Goal: Task Accomplishment & Management: Complete application form

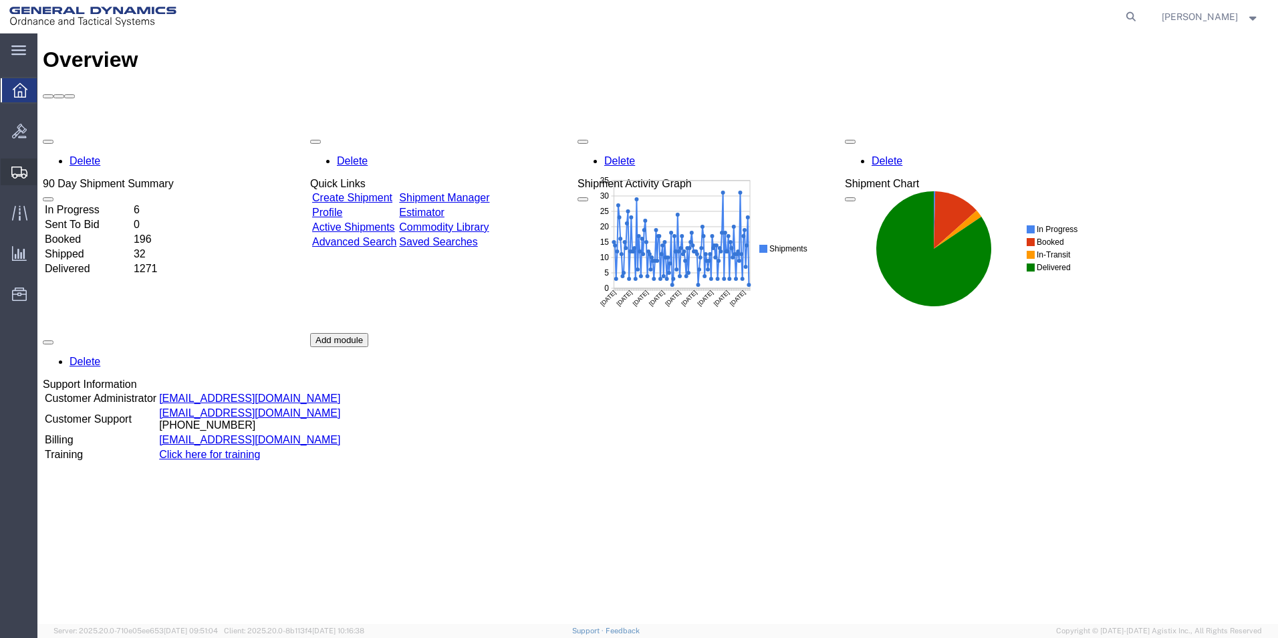
click at [0, 0] on span "Create from Template" at bounding box center [0, 0] width 0 height 0
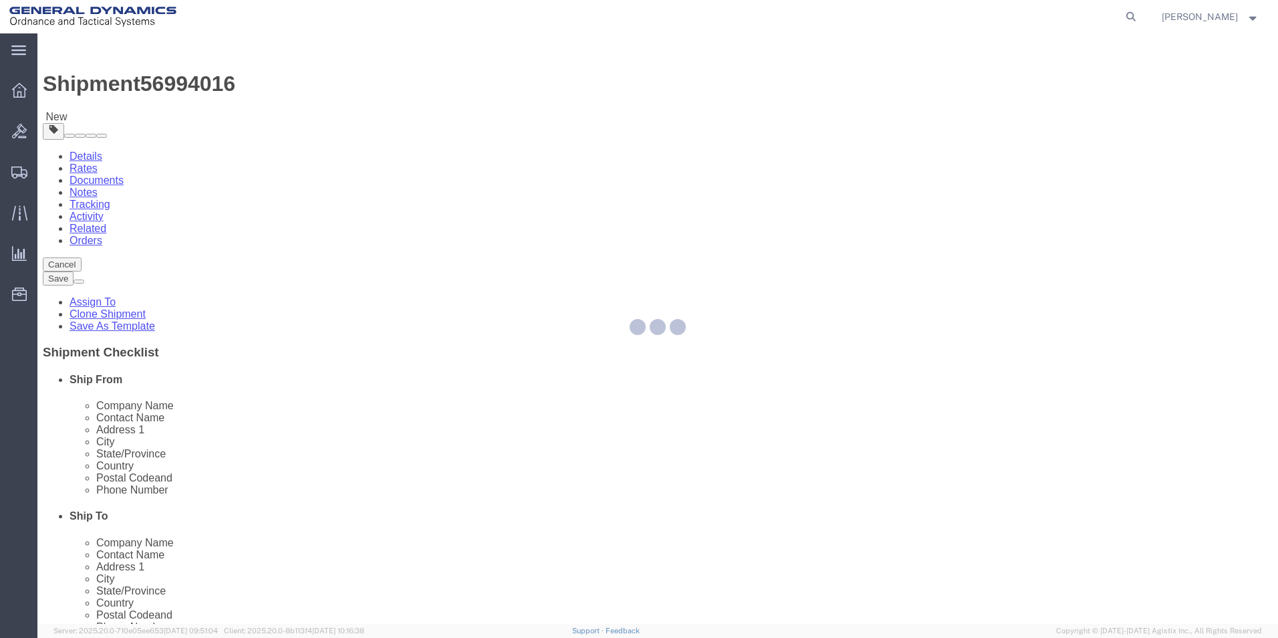
select select
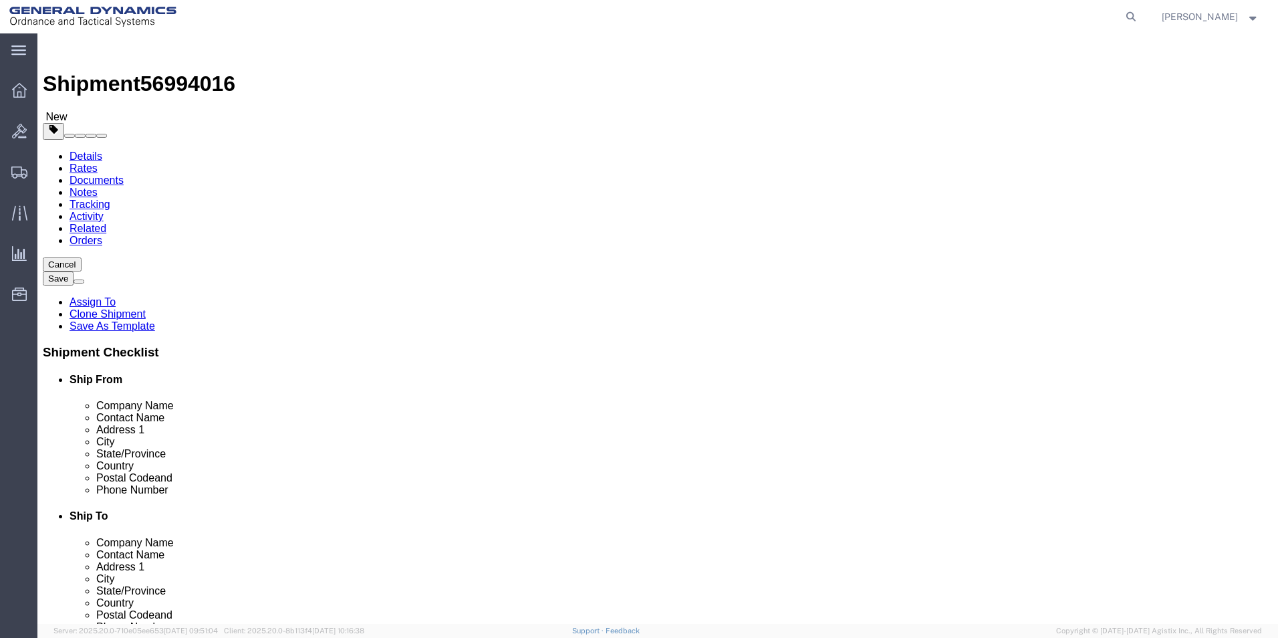
drag, startPoint x: 752, startPoint y: 275, endPoint x: 646, endPoint y: 279, distance: 106.3
click div "Contact Name [PERSON_NAME]"
type input "[PERSON_NAME]"
drag, startPoint x: 829, startPoint y: 481, endPoint x: 636, endPoint y: 503, distance: 194.4
click input "[PERSON_NAME][EMAIL_ADDRESS][PERSON_NAME][DOMAIN_NAME]"
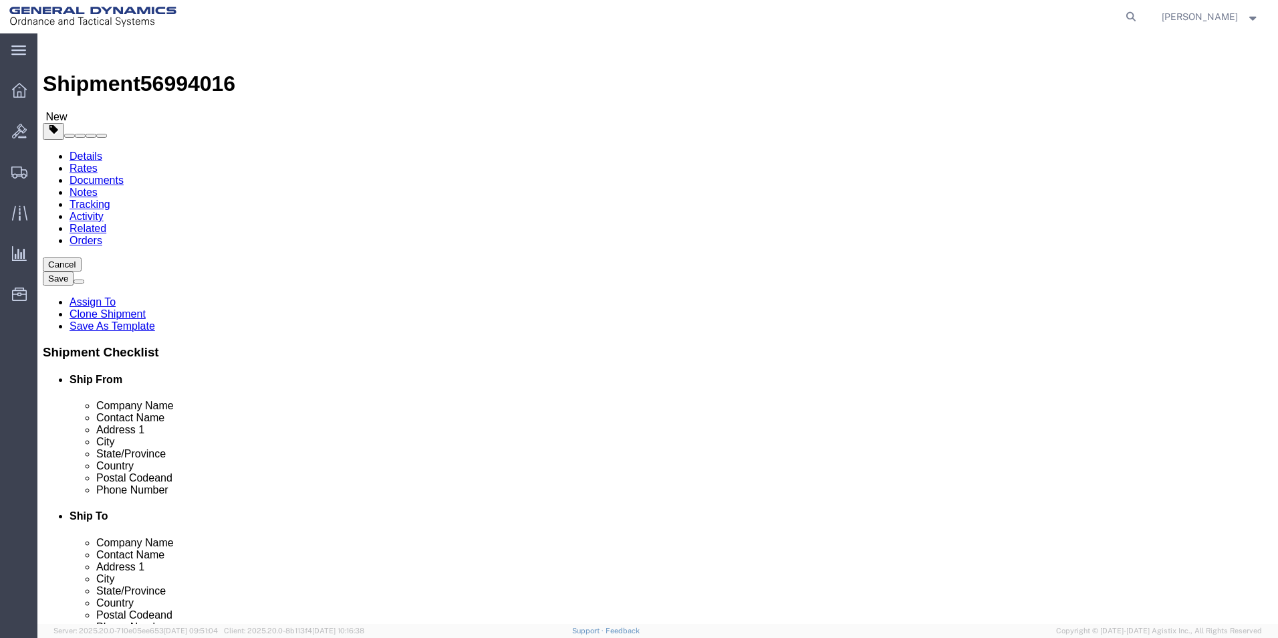
type input "[PERSON_NAME][EMAIL_ADDRESS][PERSON_NAME][DOMAIN_NAME]"
click div "ADDITIONAL INFORMATION"
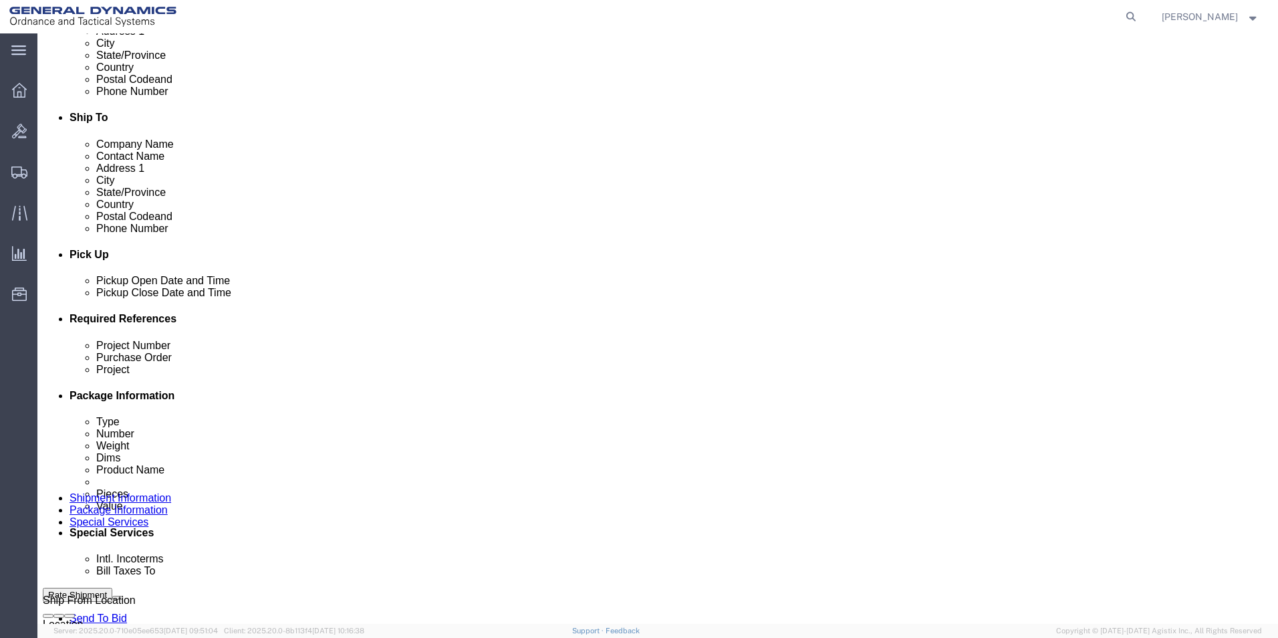
scroll to position [416, 0]
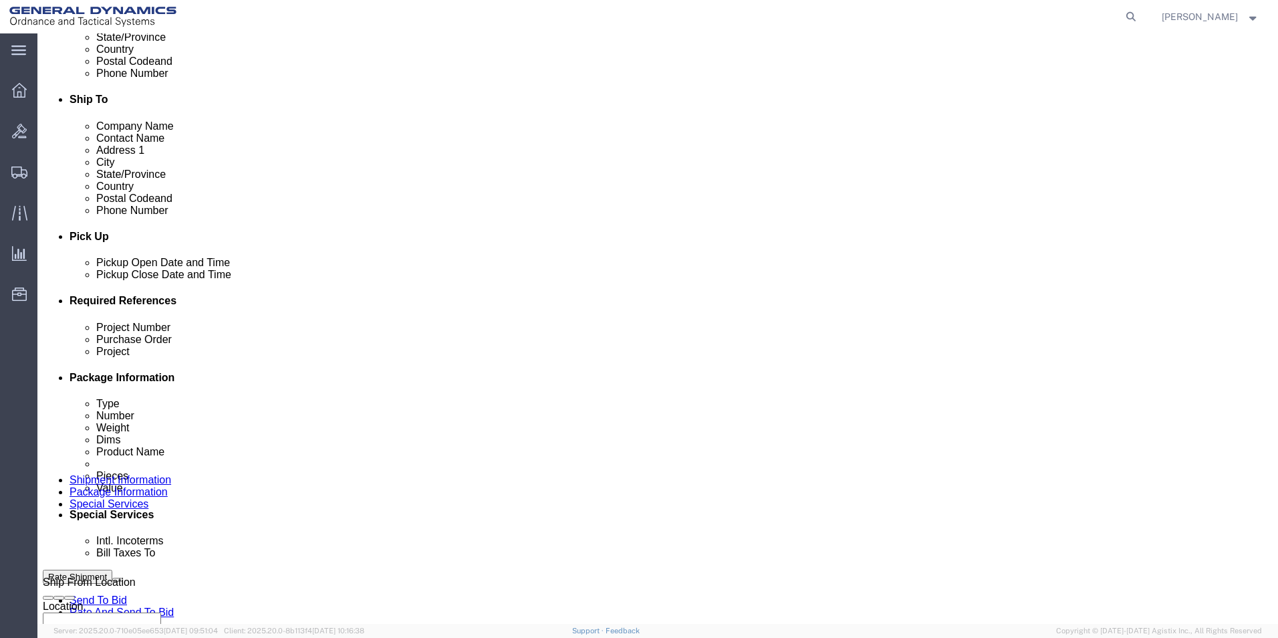
click div "[DATE] 10:00 AM"
click button "Apply"
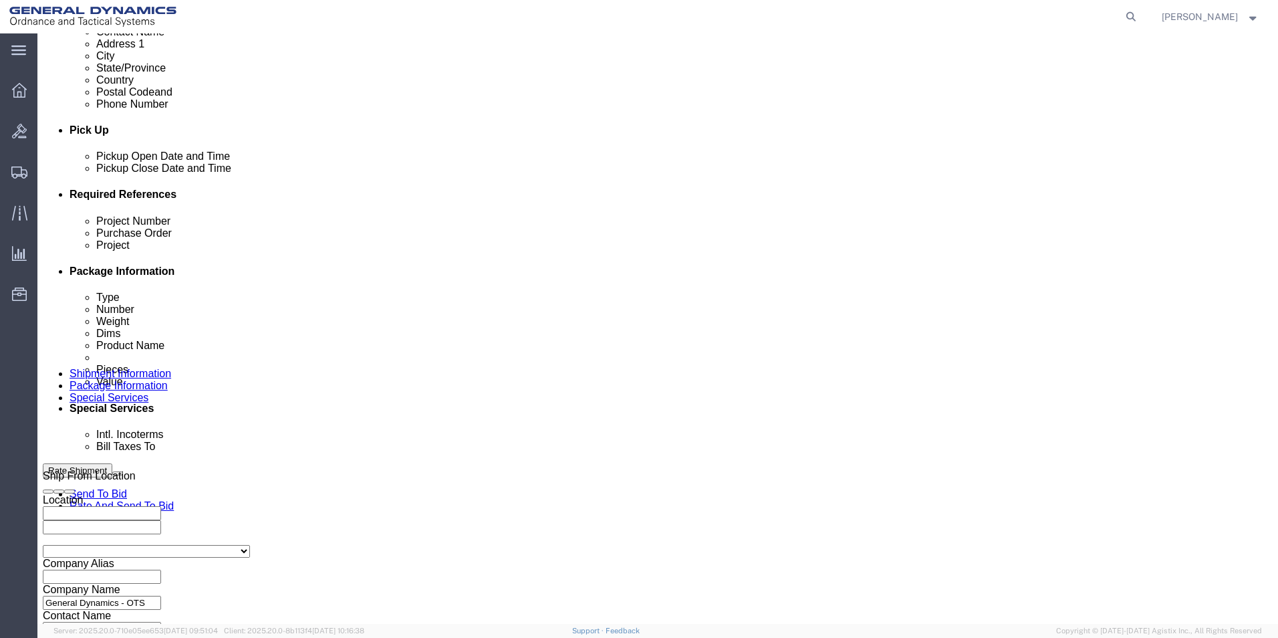
scroll to position [528, 0]
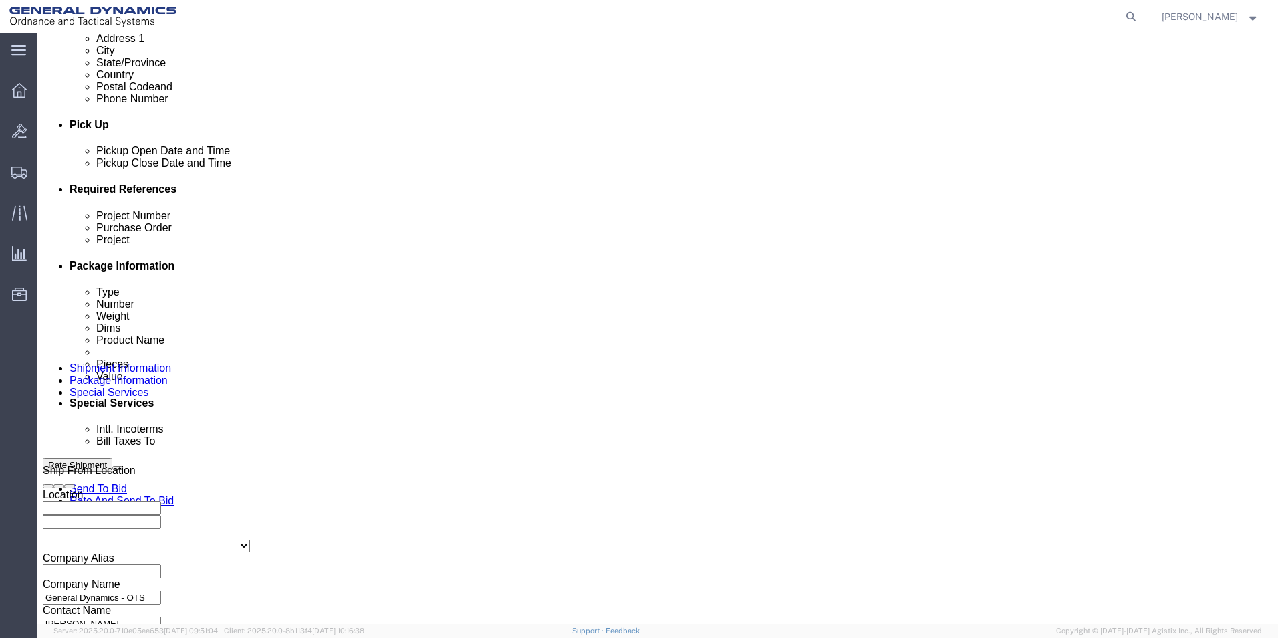
click input "text"
type input "60 mm"
click input "text"
type input "W15QKN24D0030"
click input "text"
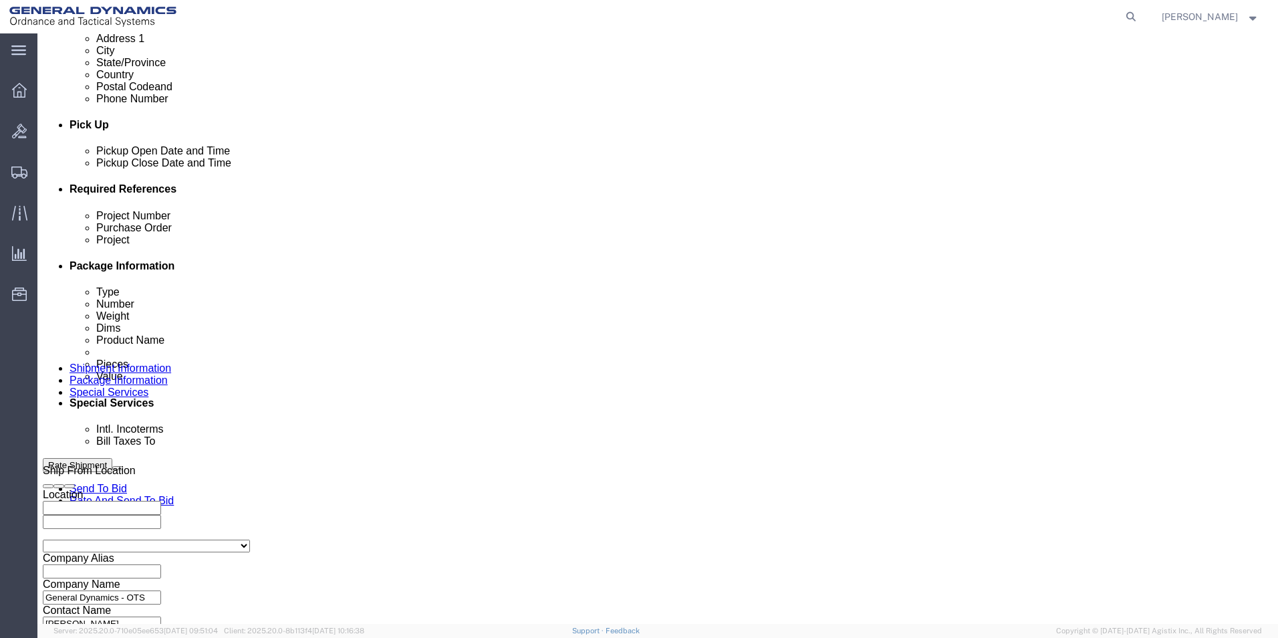
type input "C15134"
click button "Continue"
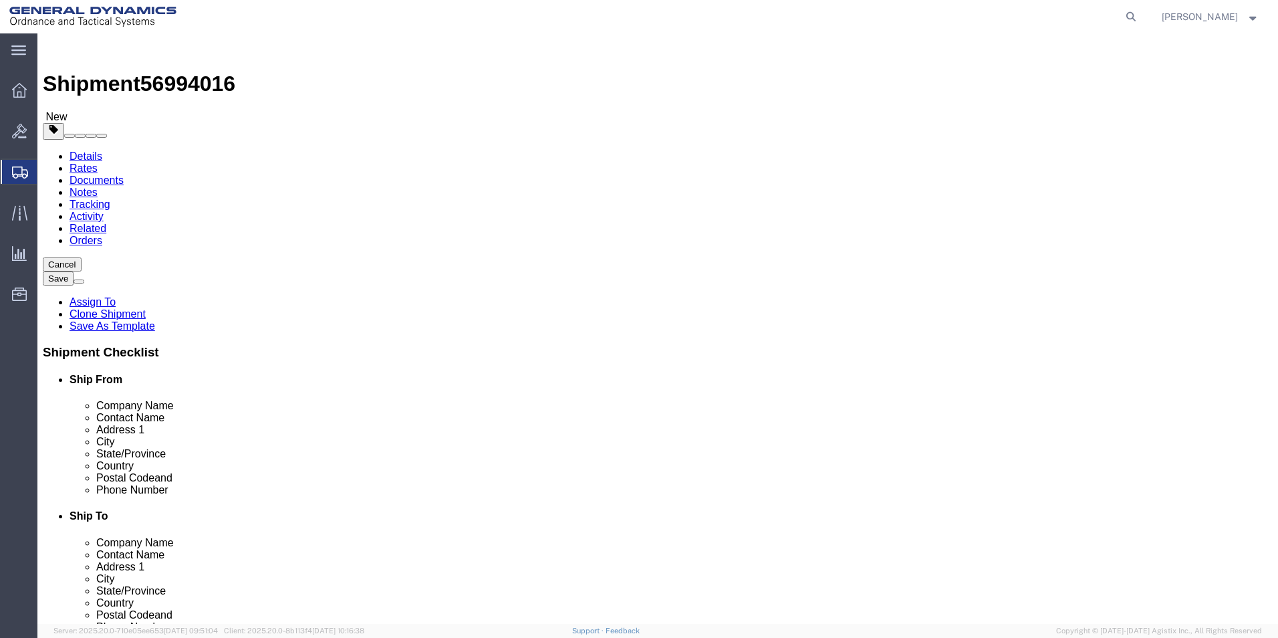
drag, startPoint x: 203, startPoint y: 295, endPoint x: 167, endPoint y: 295, distance: 35.4
click div "Number 17"
type input "7"
drag, startPoint x: 224, startPoint y: 345, endPoint x: 161, endPoint y: 348, distance: 62.9
click div "Weight 45900.00 Select kgs lbs Ship. t°"
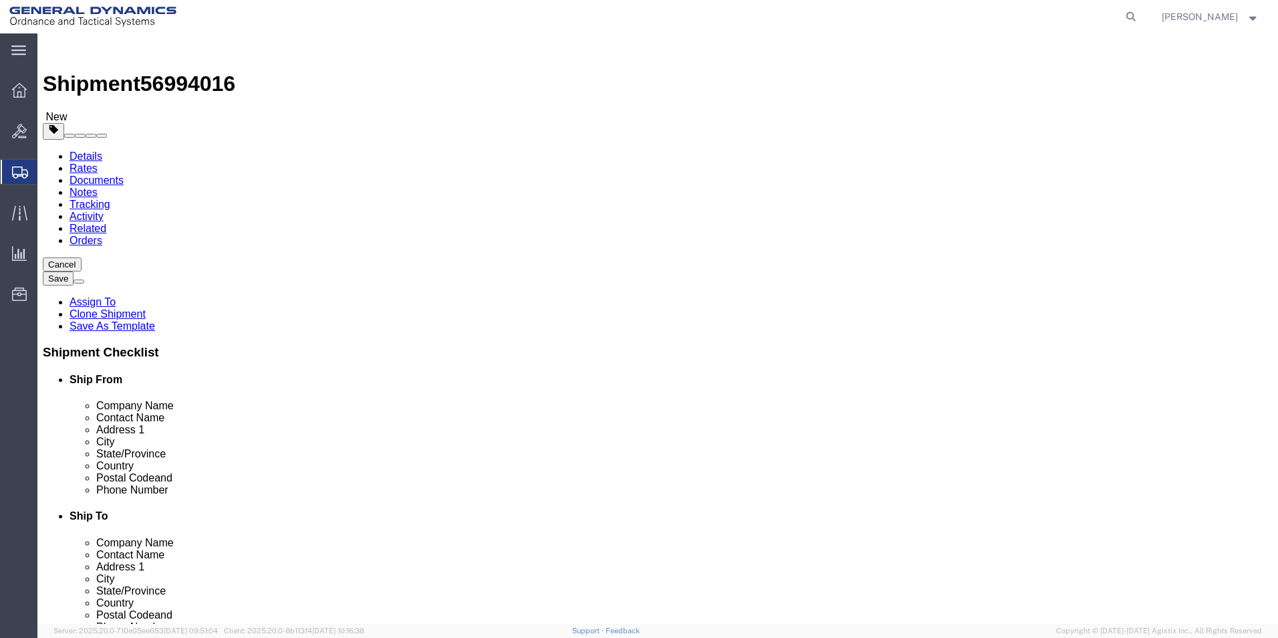
type input "18900.00"
click dd "578187.00 USD"
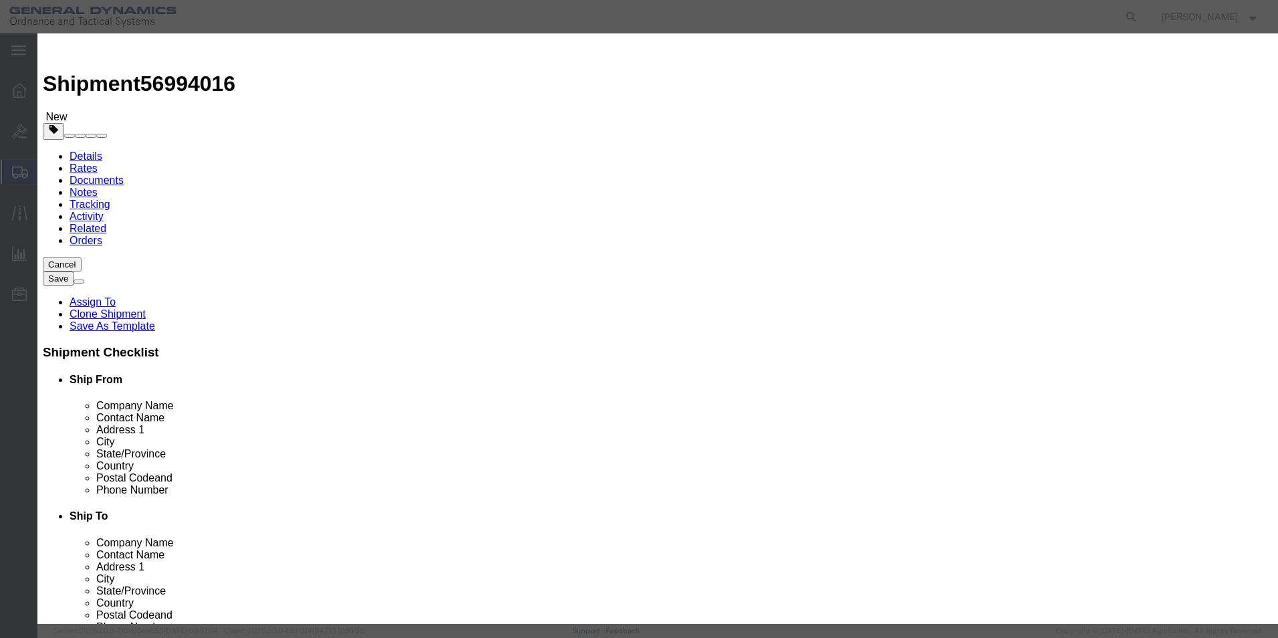
drag, startPoint x: 442, startPoint y: 130, endPoint x: 360, endPoint y: 130, distance: 82.2
click div "Pieces 15300.00 Select Bag Barrels 100Board Feet Bottle Box Blister Pack Carats…"
type input "6300.00"
type input "238077"
click label "Model"
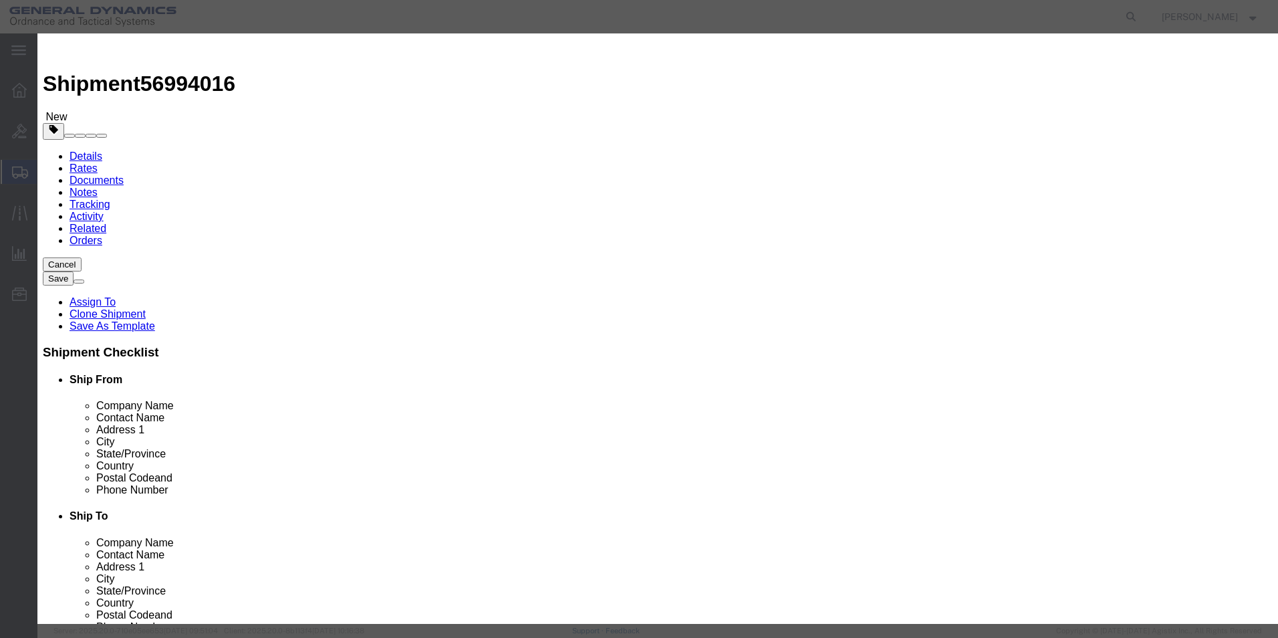
click button "Save & Close"
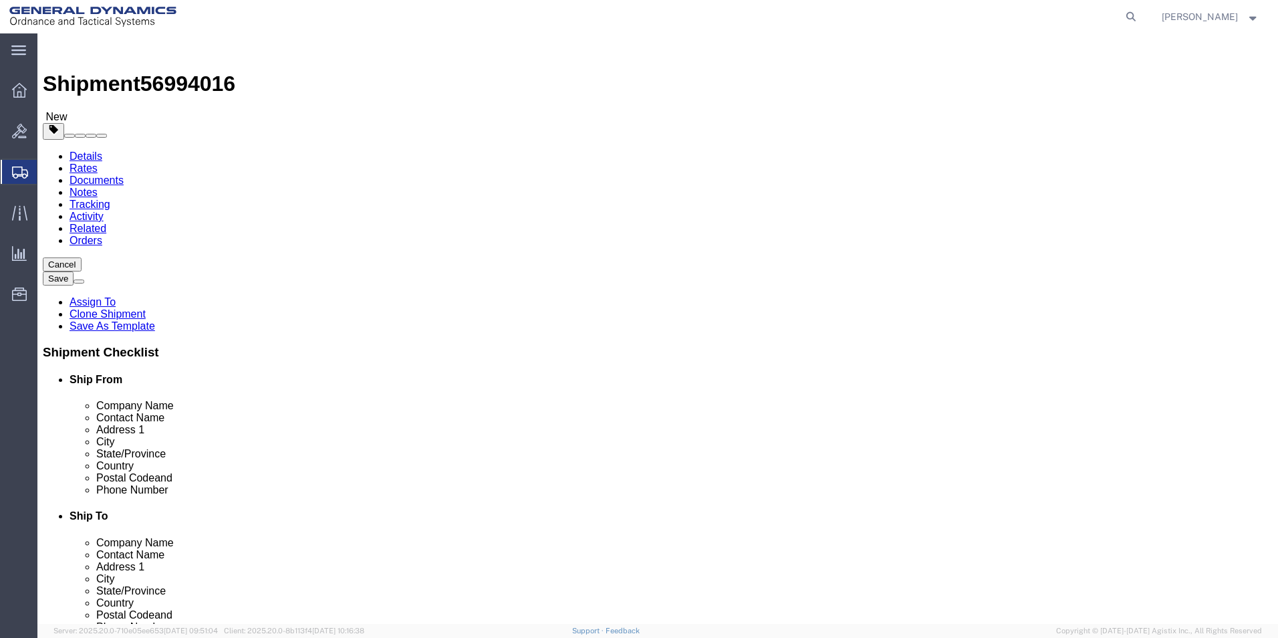
click button "Continue"
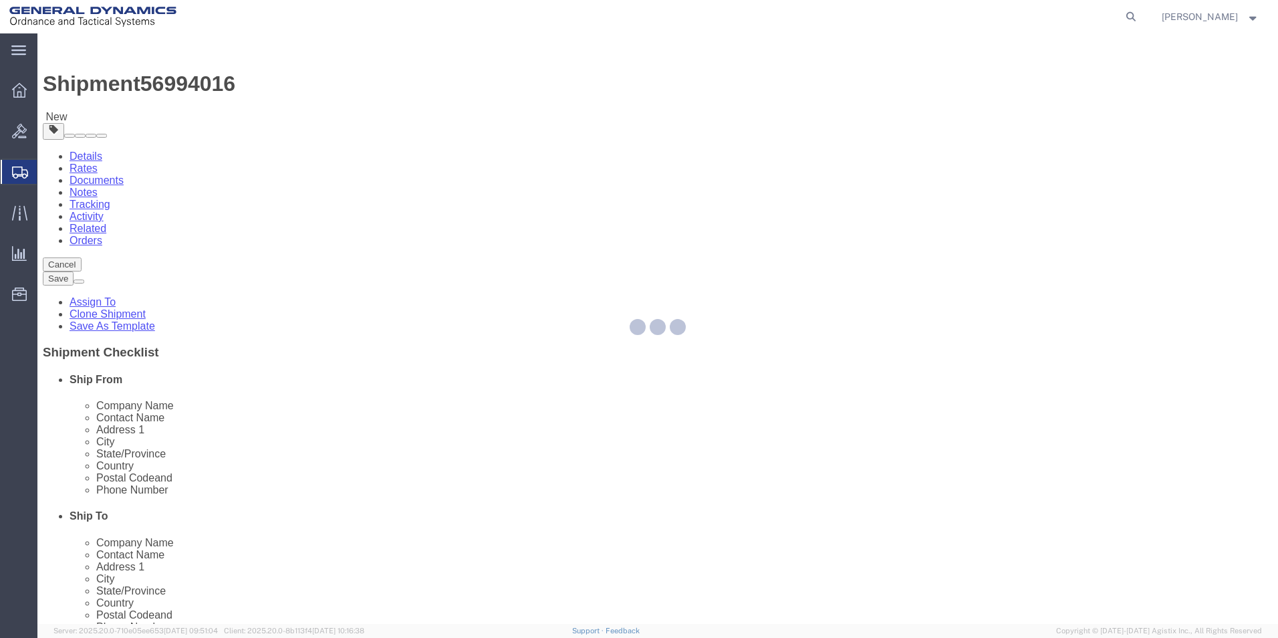
select select
select select "DEPARTMENT"
select select "1763984"
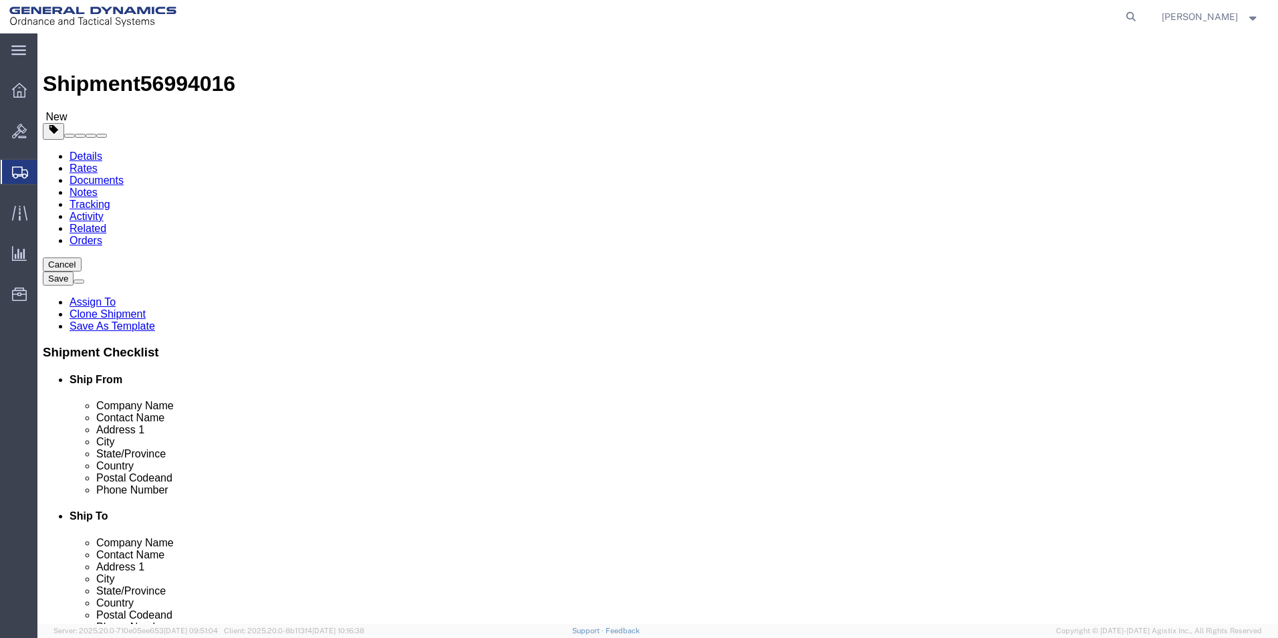
click button "Rate Shipment"
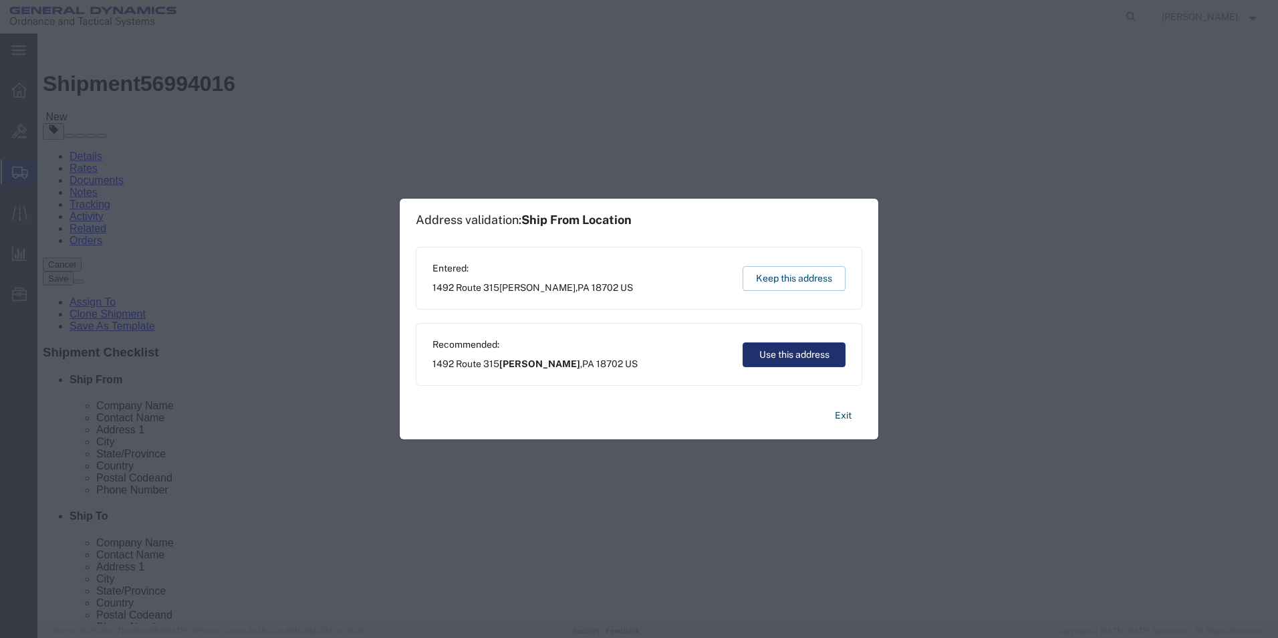
click at [799, 354] on button "Use this address" at bounding box center [794, 354] width 103 height 25
